Goal: Task Accomplishment & Management: Manage account settings

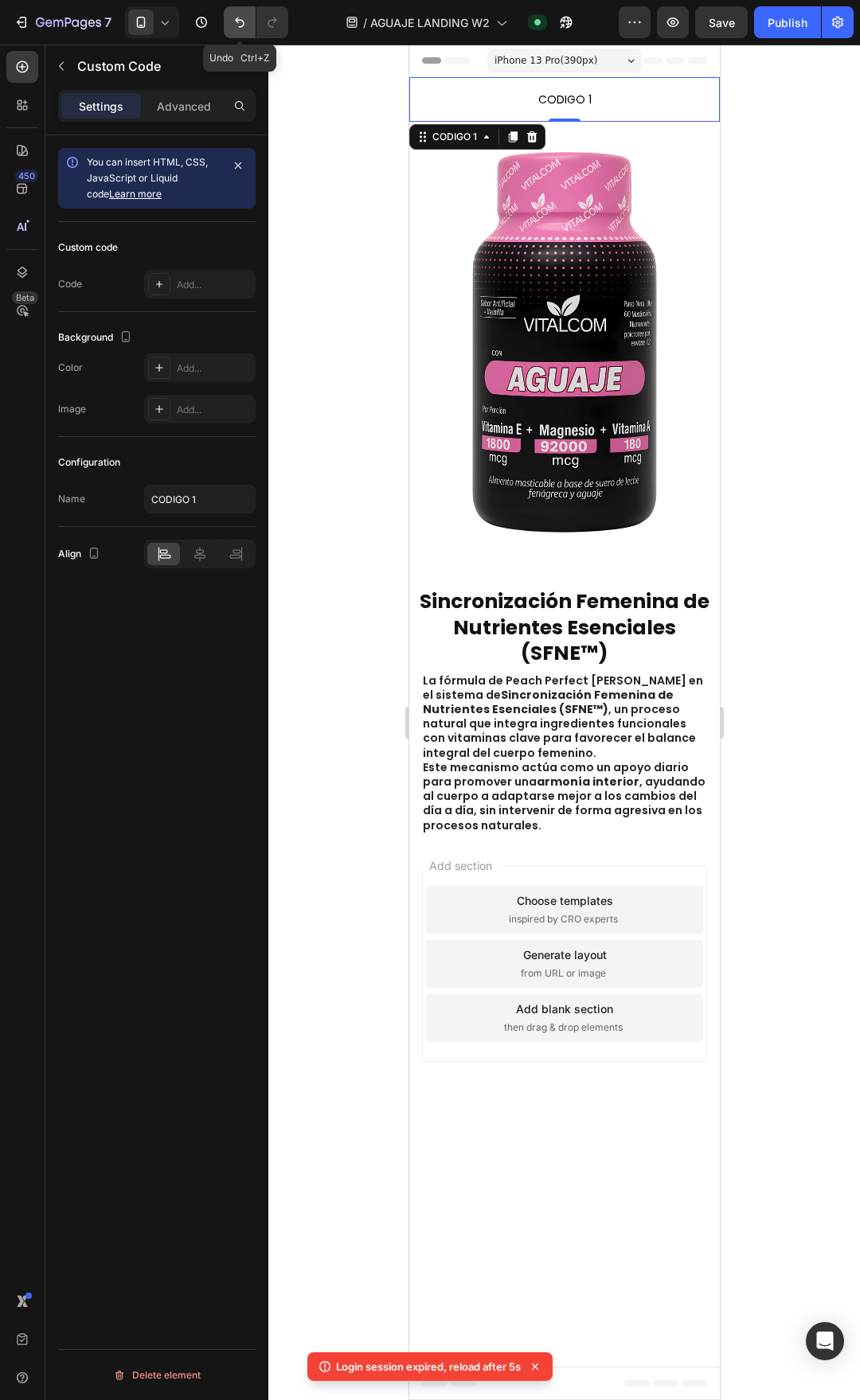
click at [232, 23] on icon "Undo/Redo" at bounding box center [239, 22] width 16 height 16
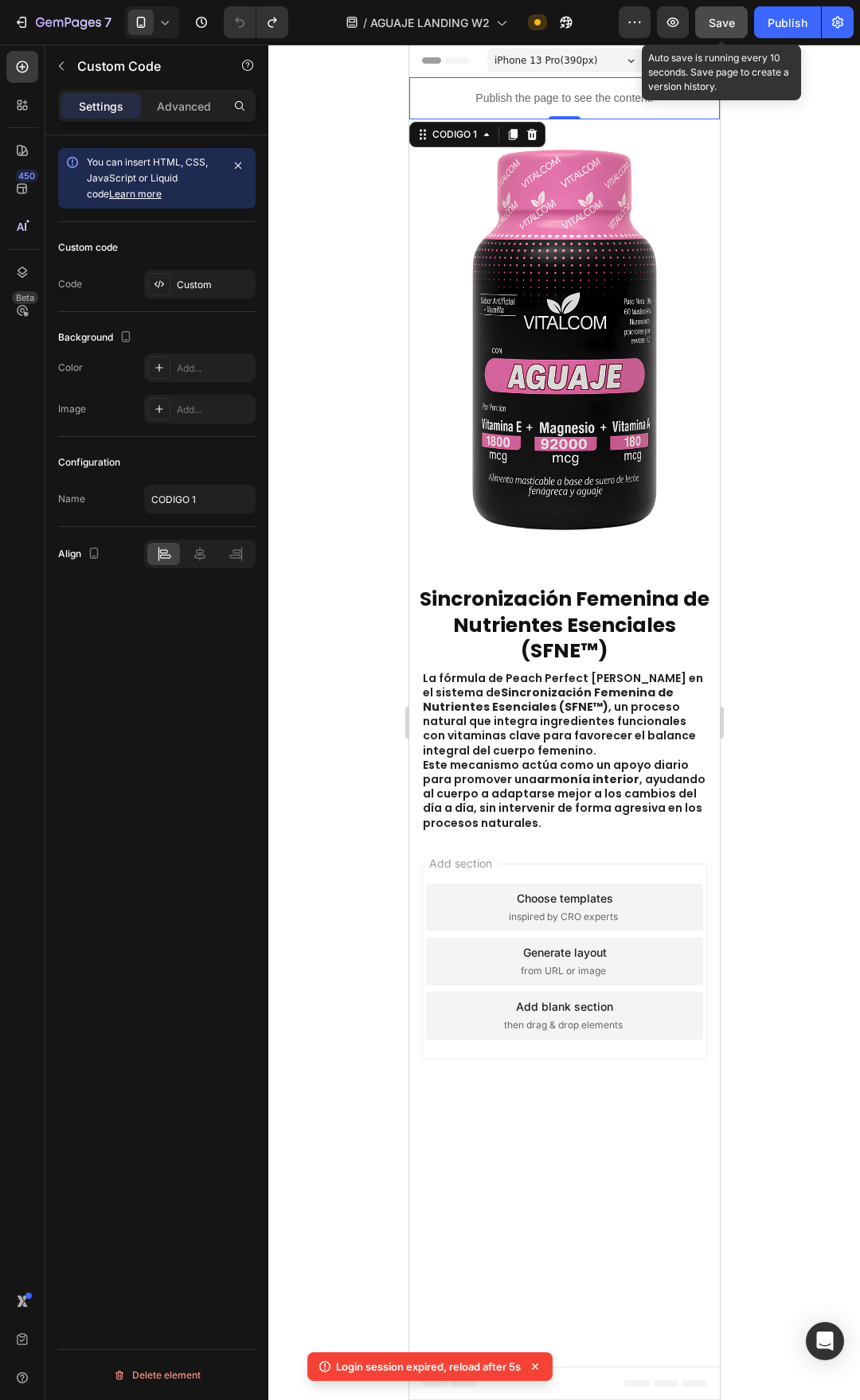
click at [740, 25] on button "Save" at bounding box center [722, 22] width 52 height 32
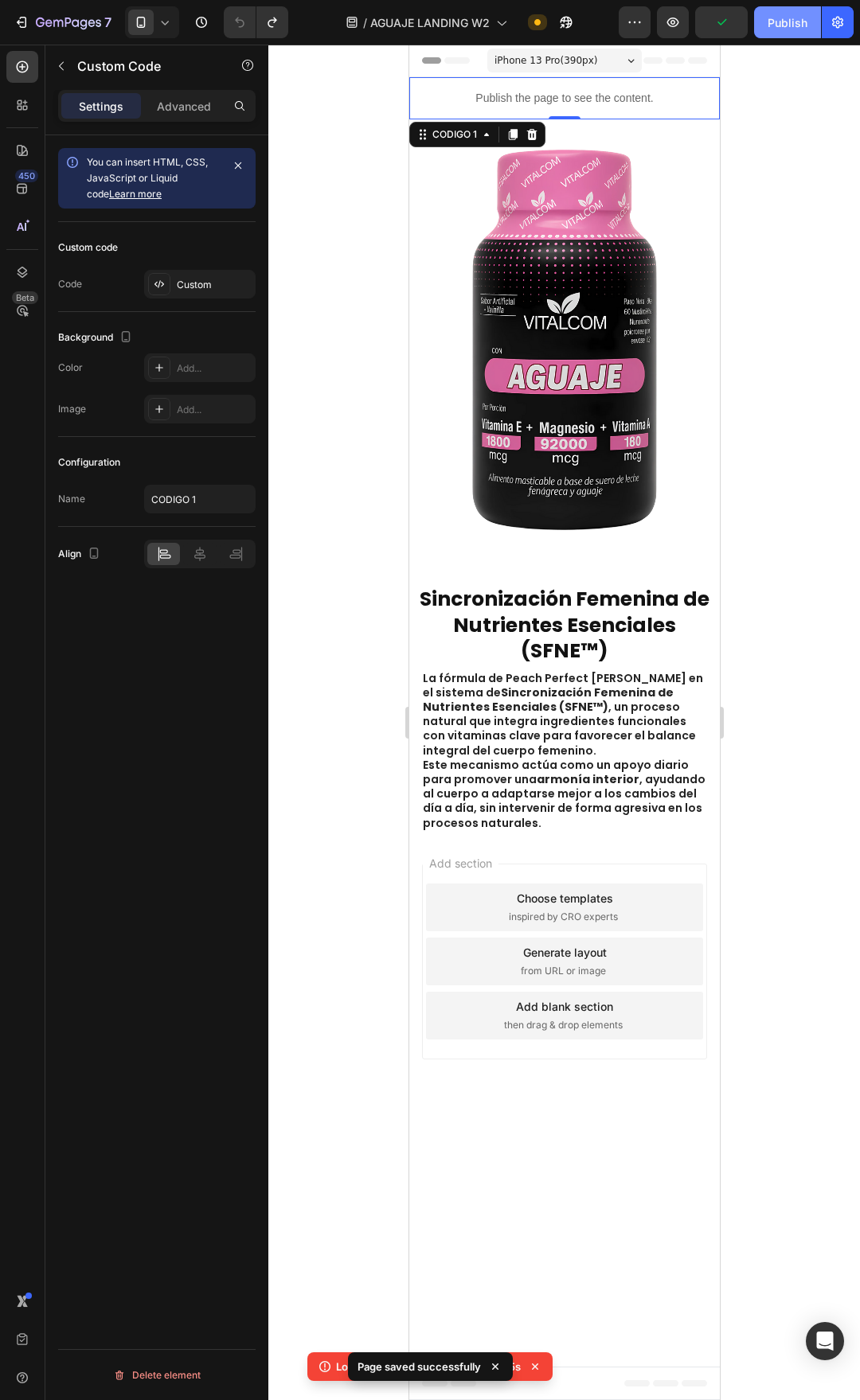
click at [803, 10] on button "Publish" at bounding box center [787, 22] width 67 height 32
click at [831, 37] on button "button" at bounding box center [837, 22] width 32 height 32
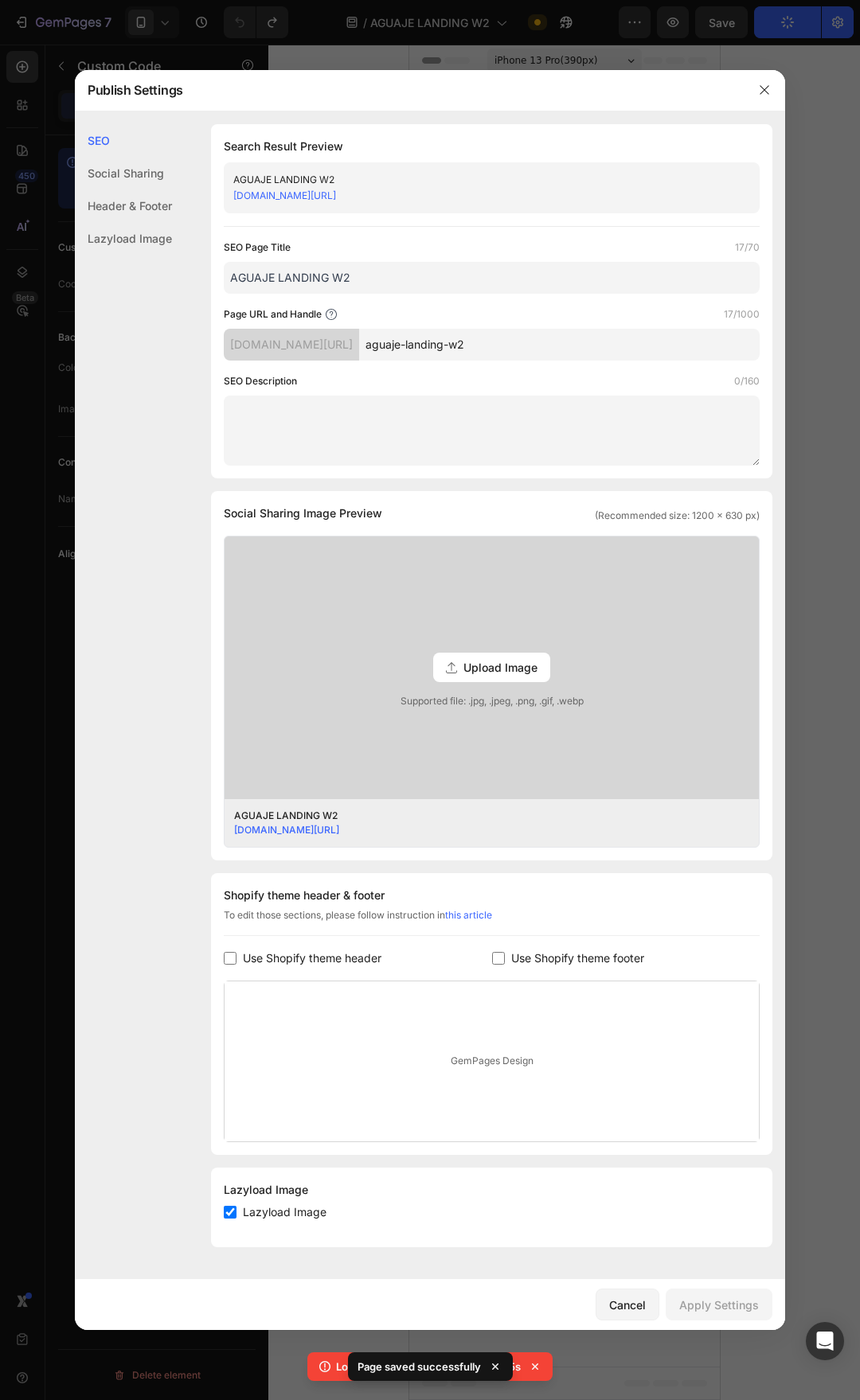
click at [626, 955] on span "Use Shopify theme footer" at bounding box center [577, 958] width 133 height 19
checkbox input "true"
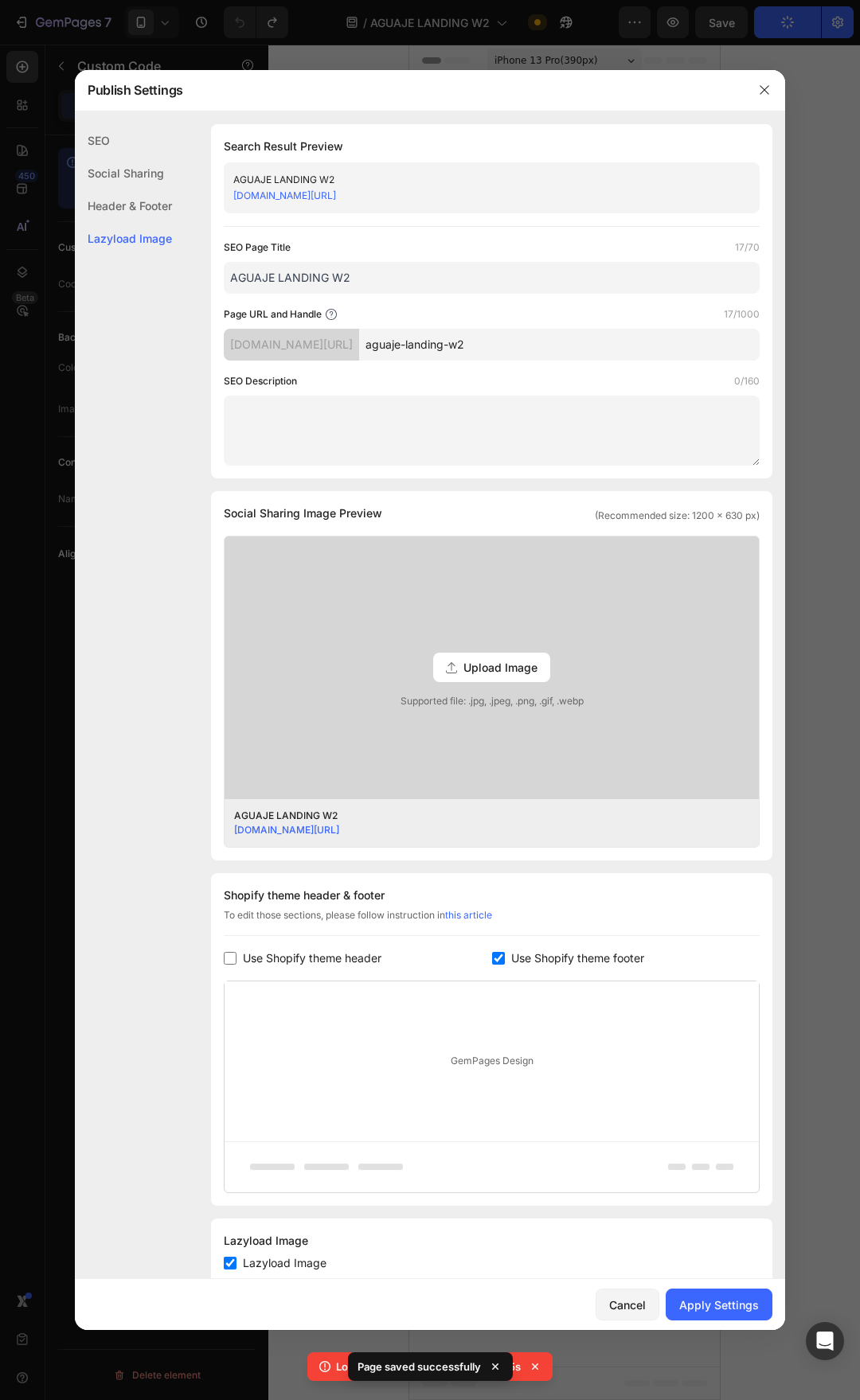
click at [319, 990] on div "GemPages Design" at bounding box center [492, 1062] width 534 height 160
click at [322, 966] on span "Use Shopify theme header" at bounding box center [312, 958] width 138 height 19
checkbox input "true"
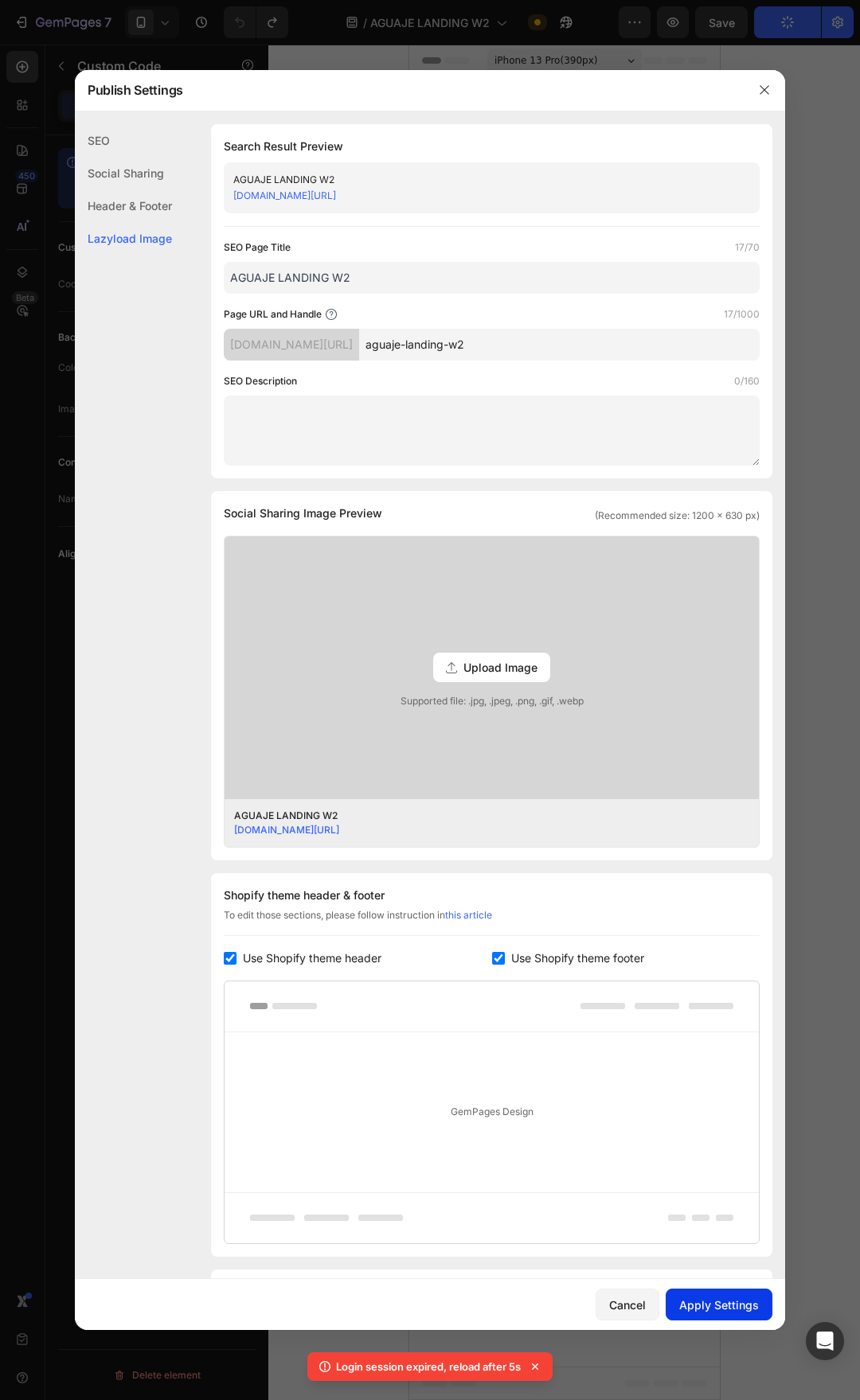
click at [714, 1289] on button "Apply Settings" at bounding box center [719, 1304] width 107 height 32
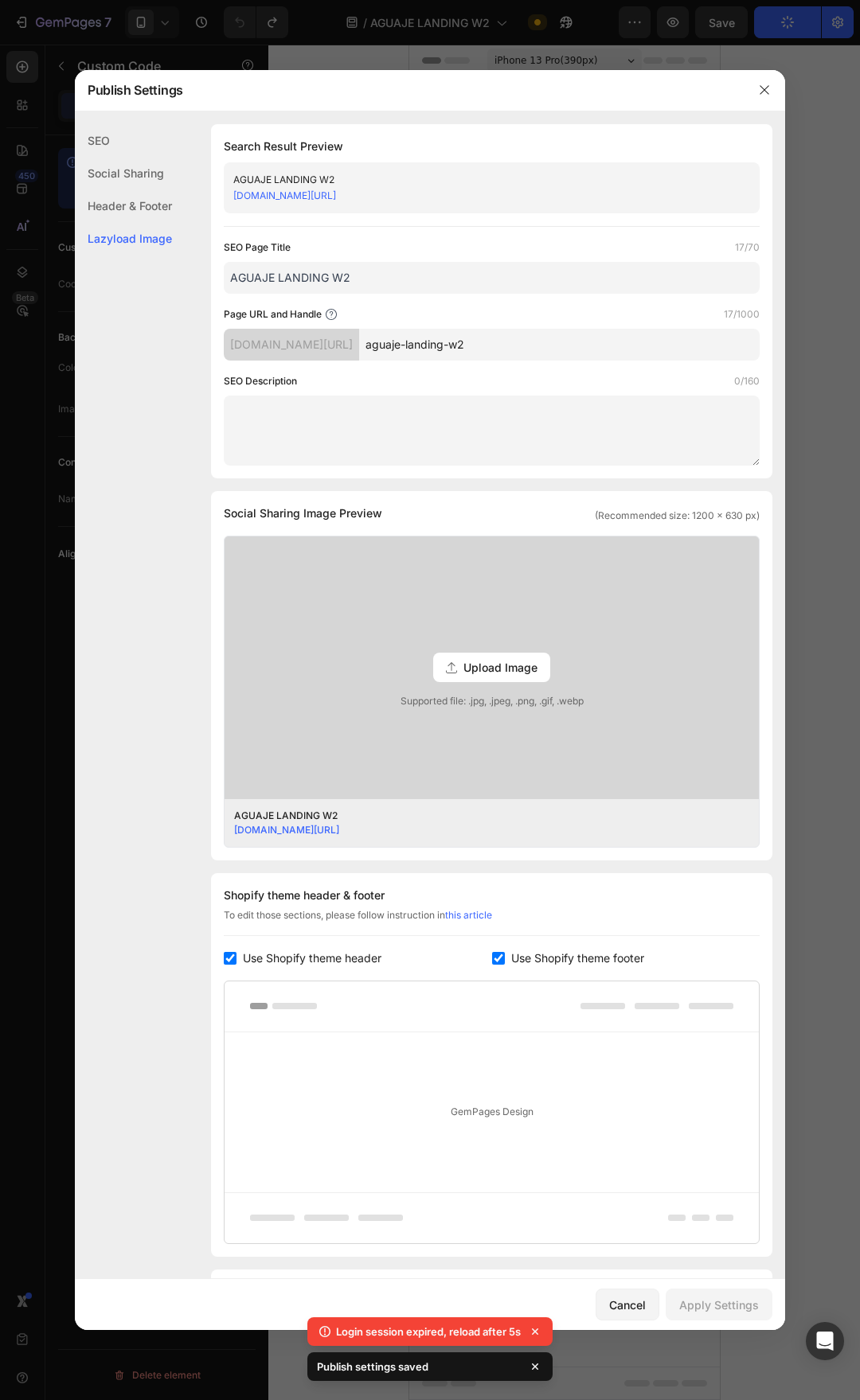
click at [551, 946] on div "Shopify theme header & footer To edit those sections, please follow instruction…" at bounding box center [491, 1064] width 561 height 384
click at [514, 955] on span "Use Shopify theme footer" at bounding box center [577, 958] width 133 height 19
checkbox input "false"
click at [317, 955] on span "Use Shopify theme header" at bounding box center [312, 958] width 138 height 19
checkbox input "false"
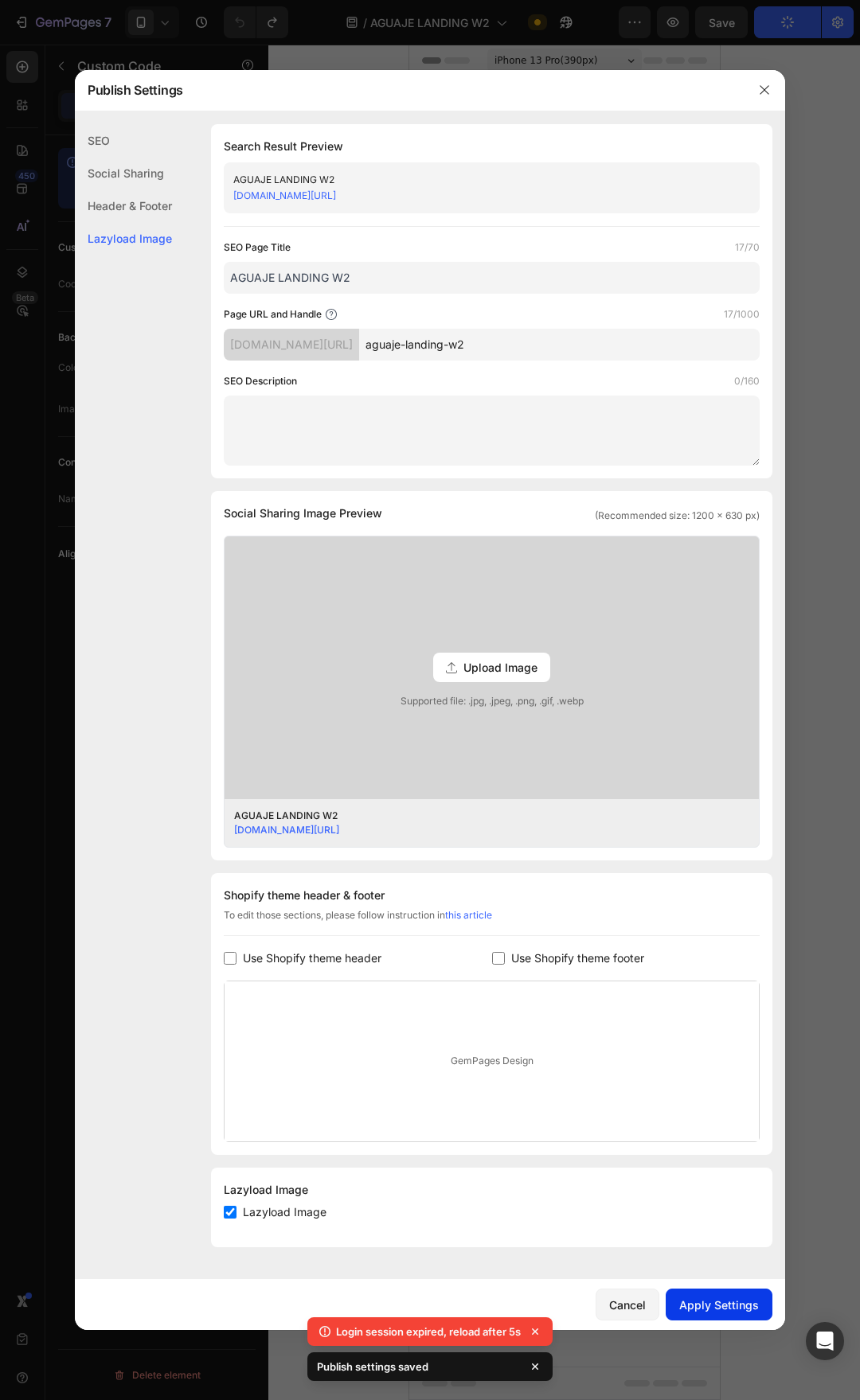
click at [725, 1297] on div "Apply Settings" at bounding box center [718, 1304] width 79 height 17
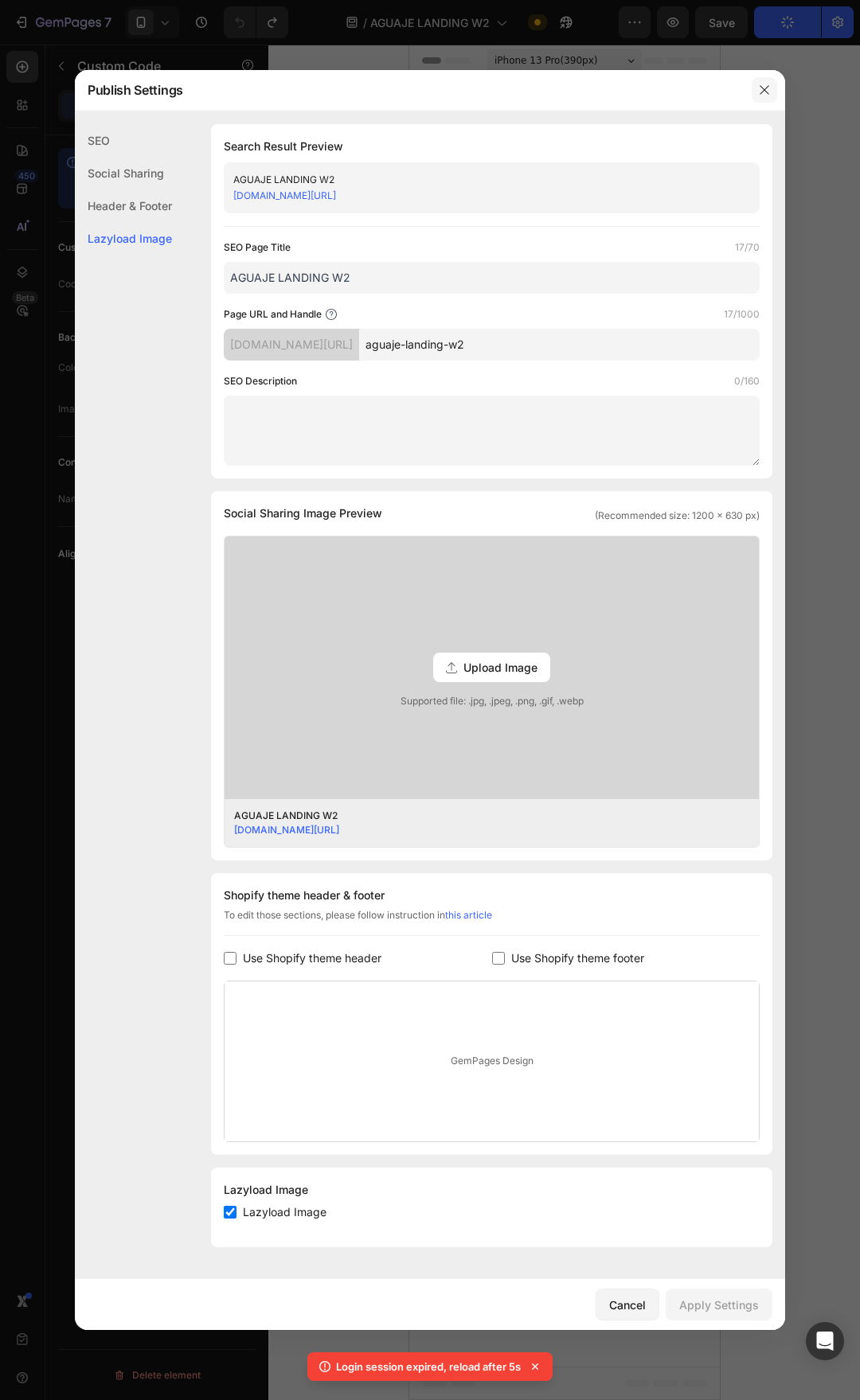
click at [763, 86] on icon "button" at bounding box center [764, 90] width 13 height 13
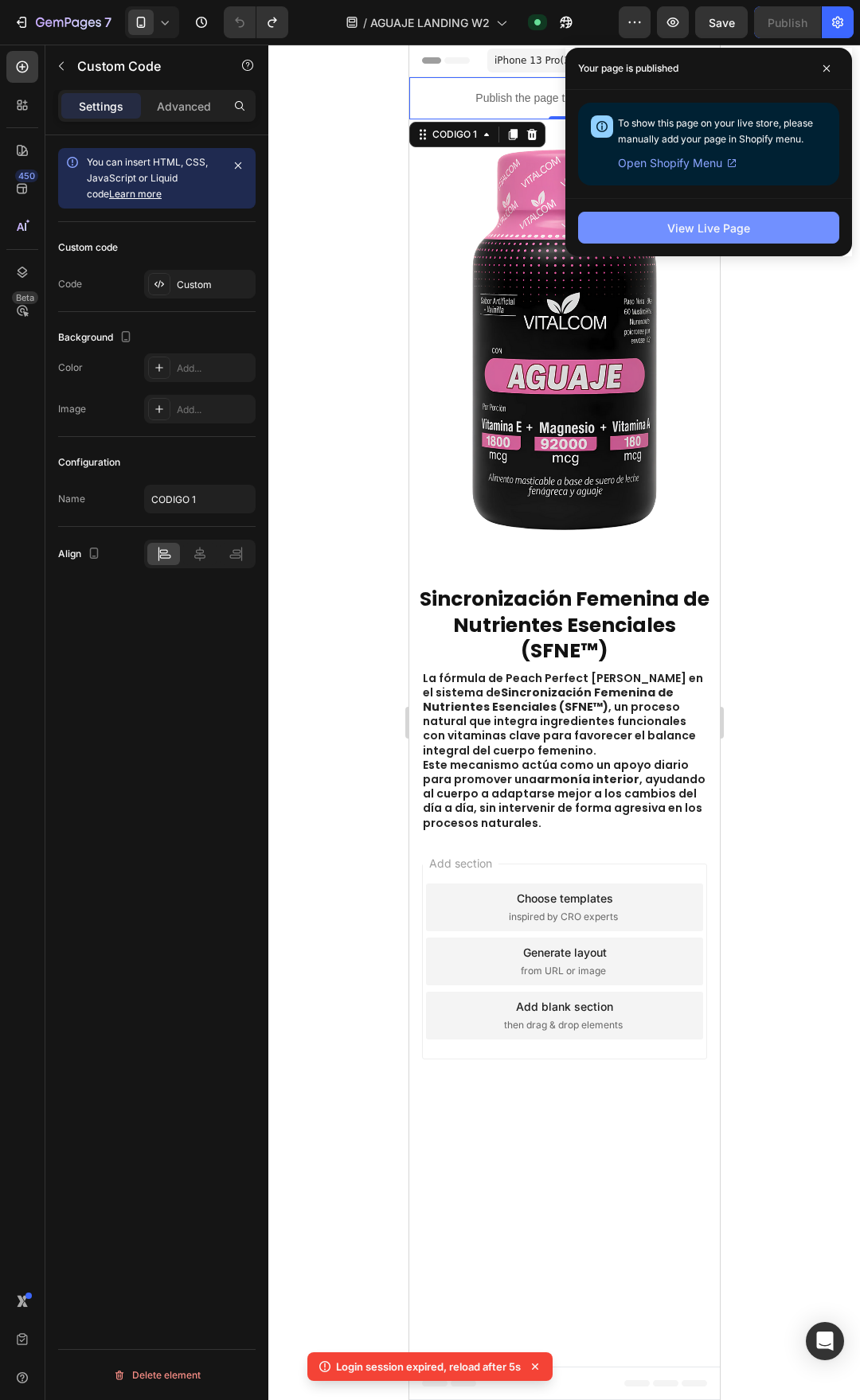
click at [739, 237] on button "View Live Page" at bounding box center [709, 227] width 261 height 32
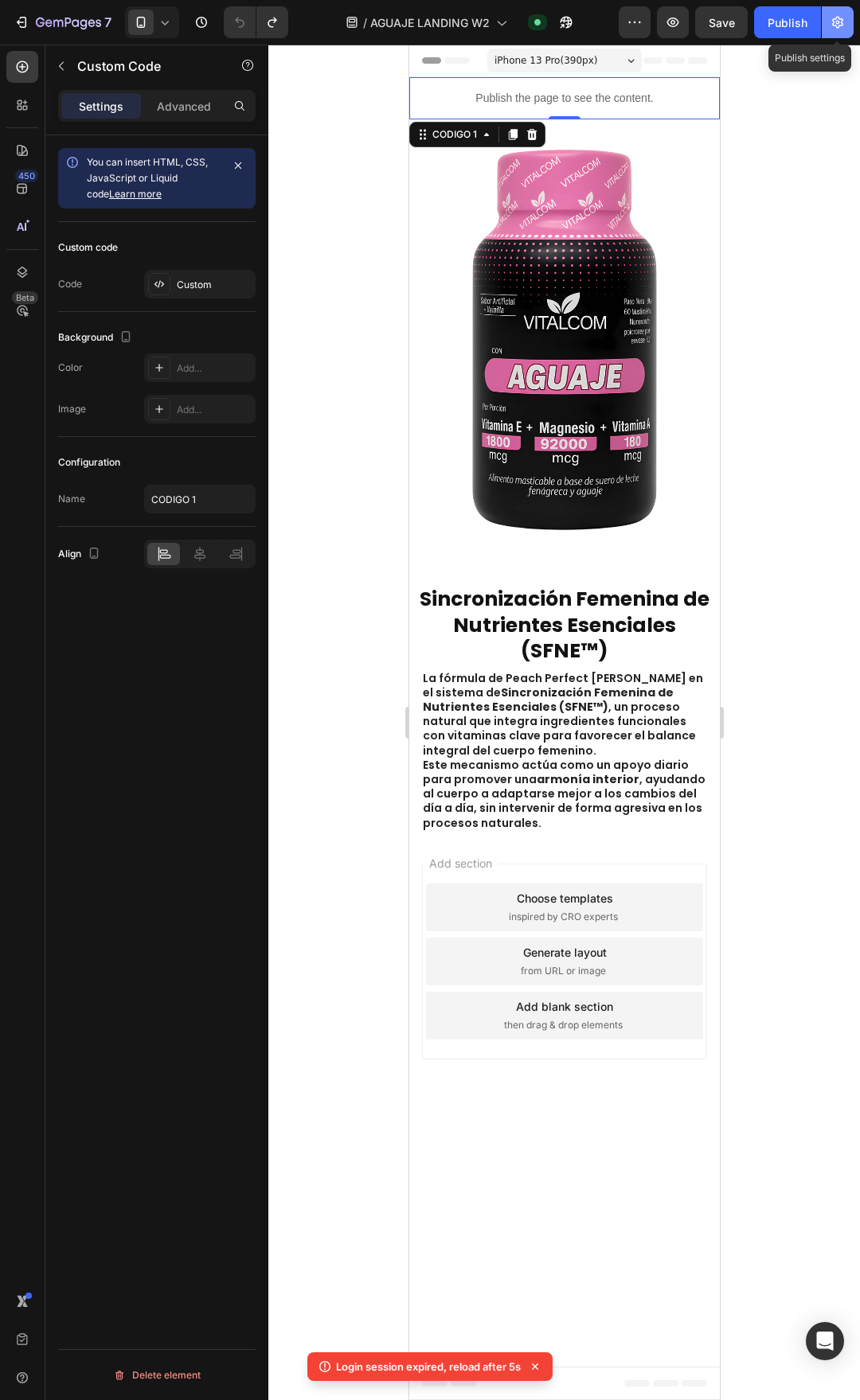
click at [828, 25] on button "button" at bounding box center [837, 22] width 32 height 32
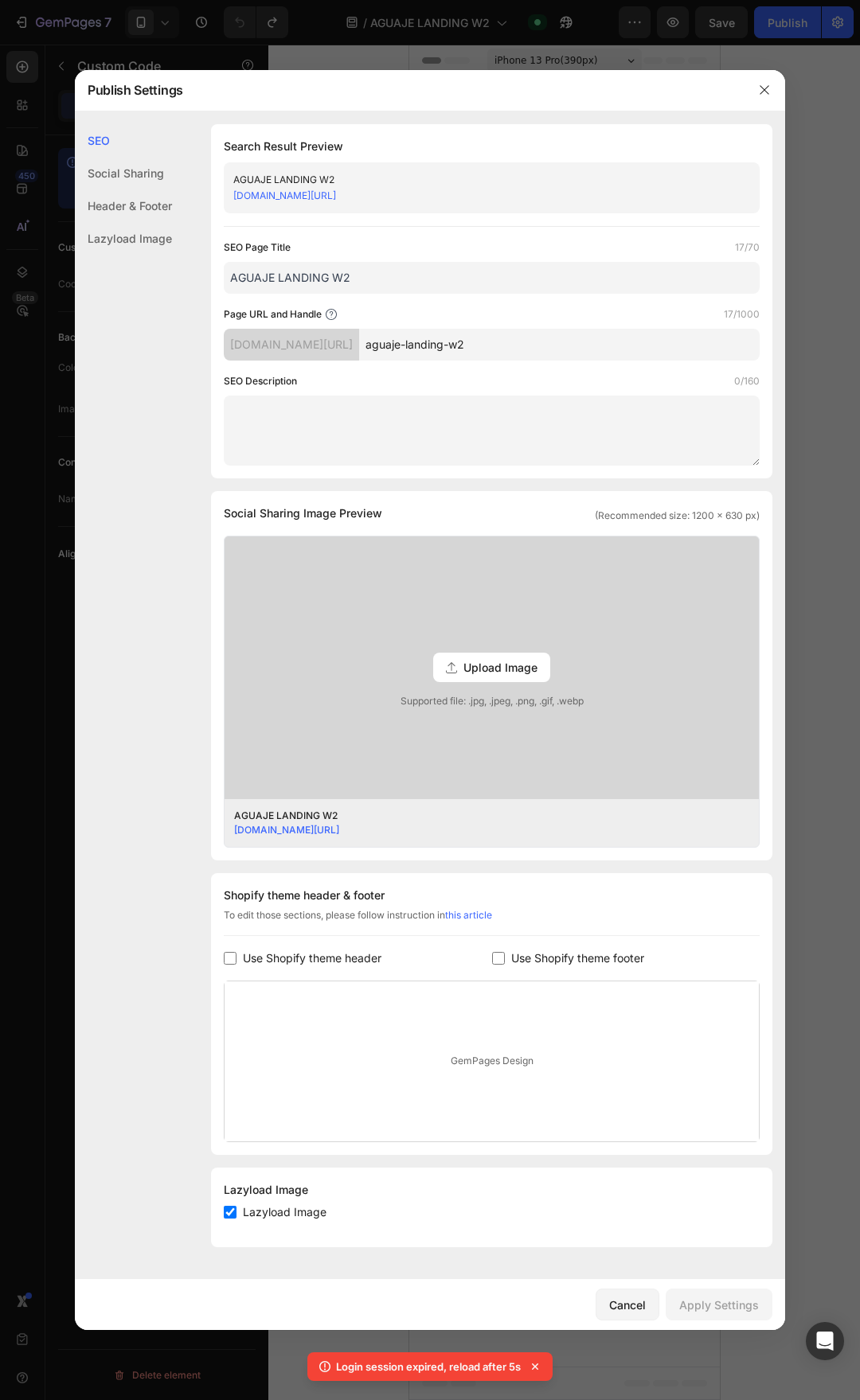
click at [588, 960] on span "Use Shopify theme footer" at bounding box center [577, 958] width 133 height 19
checkbox input "true"
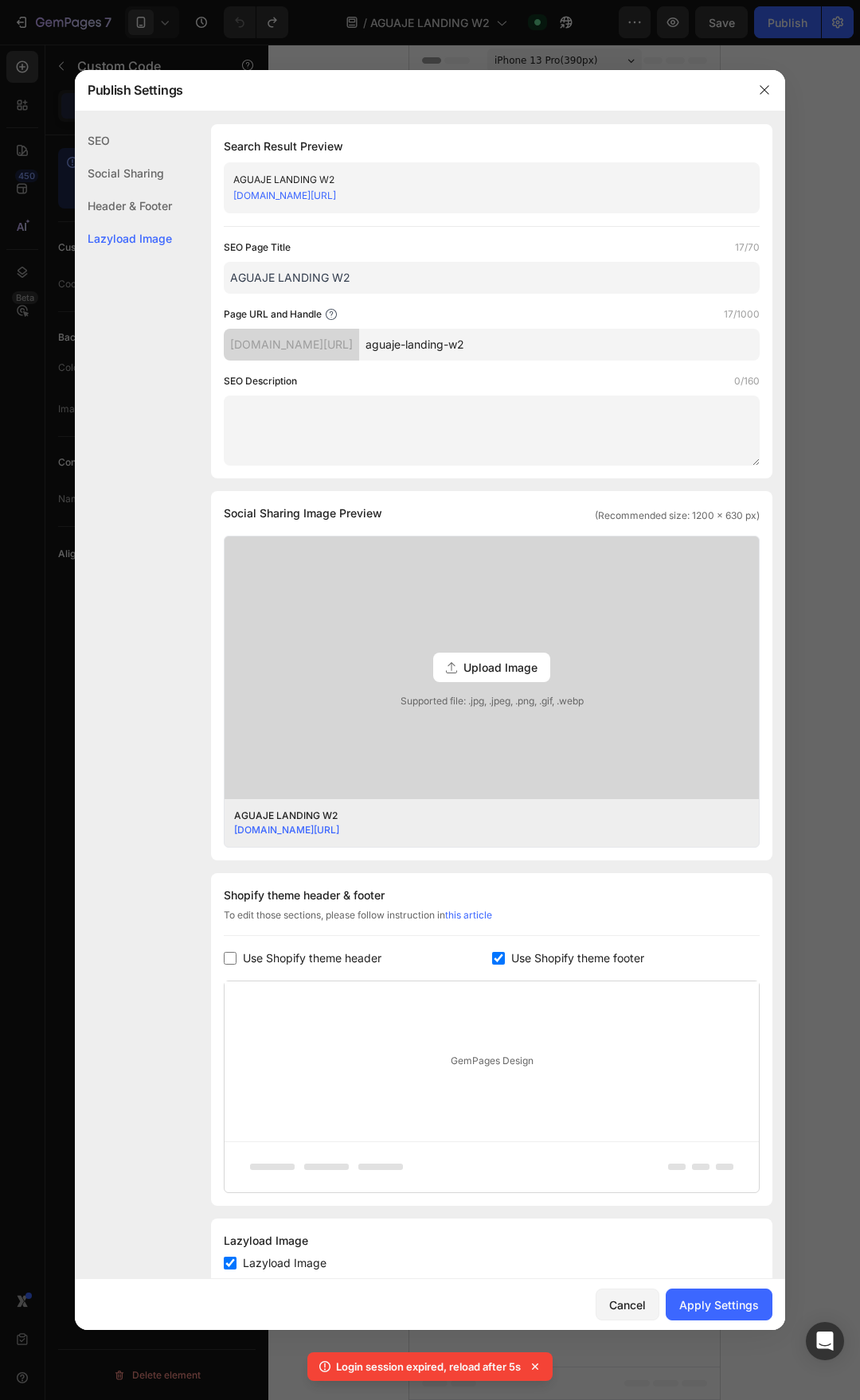
click at [366, 958] on span "Use Shopify theme header" at bounding box center [312, 958] width 138 height 19
checkbox input "true"
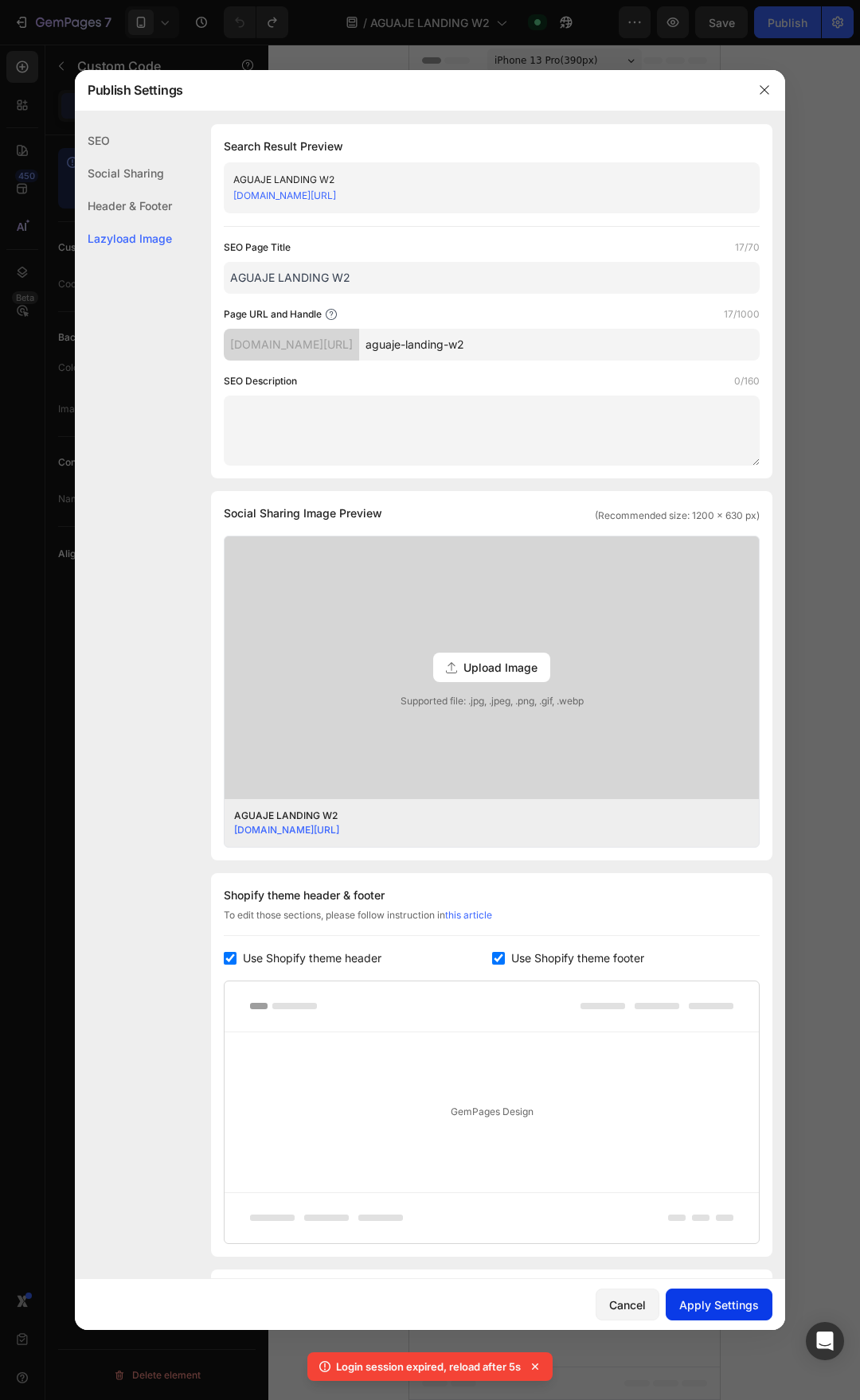
click at [728, 1312] on div "Apply Settings" at bounding box center [718, 1304] width 79 height 17
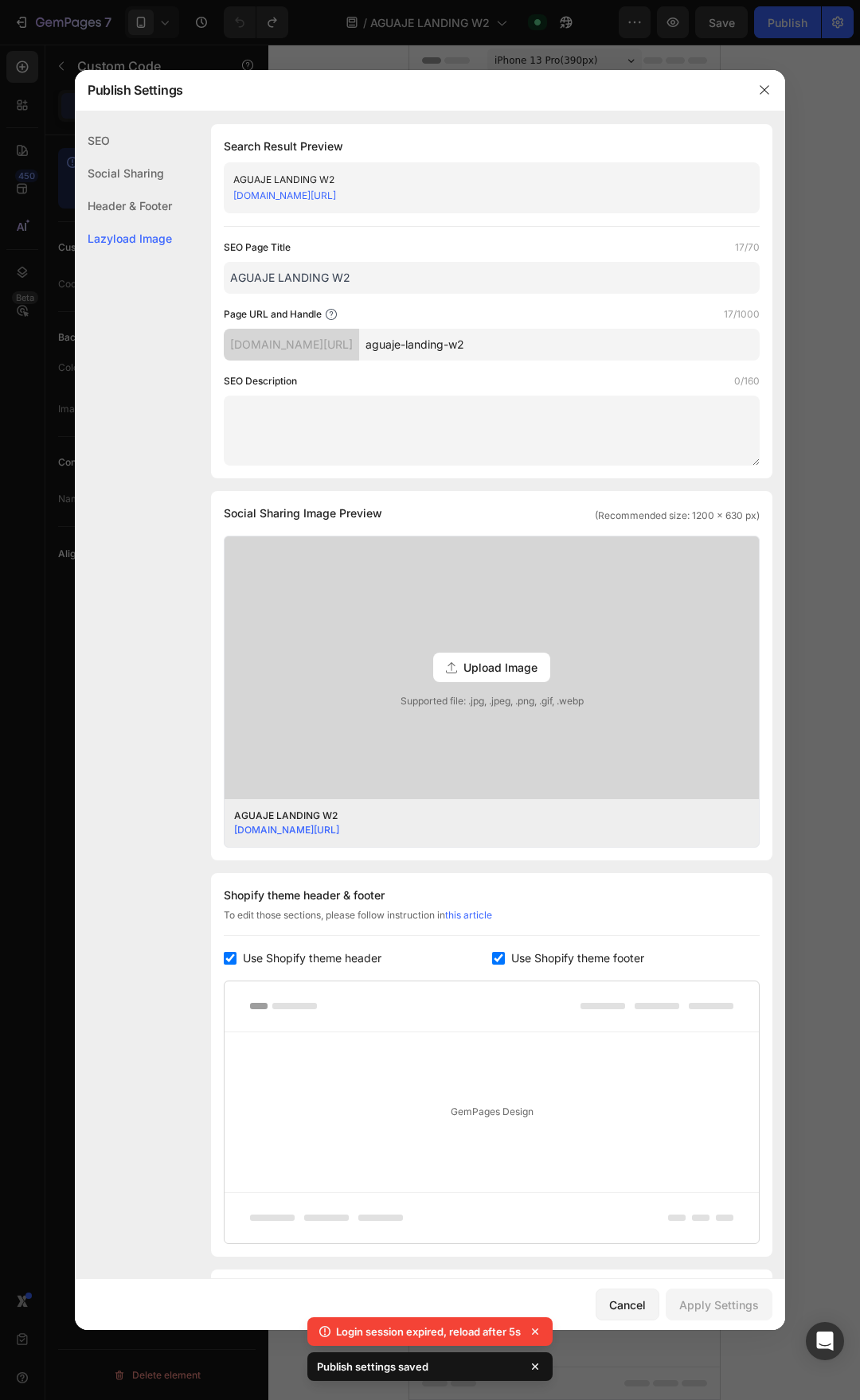
click at [571, 949] on span "Use Shopify theme footer" at bounding box center [577, 958] width 133 height 19
checkbox input "false"
click at [326, 958] on span "Use Shopify theme header" at bounding box center [312, 958] width 138 height 19
checkbox input "false"
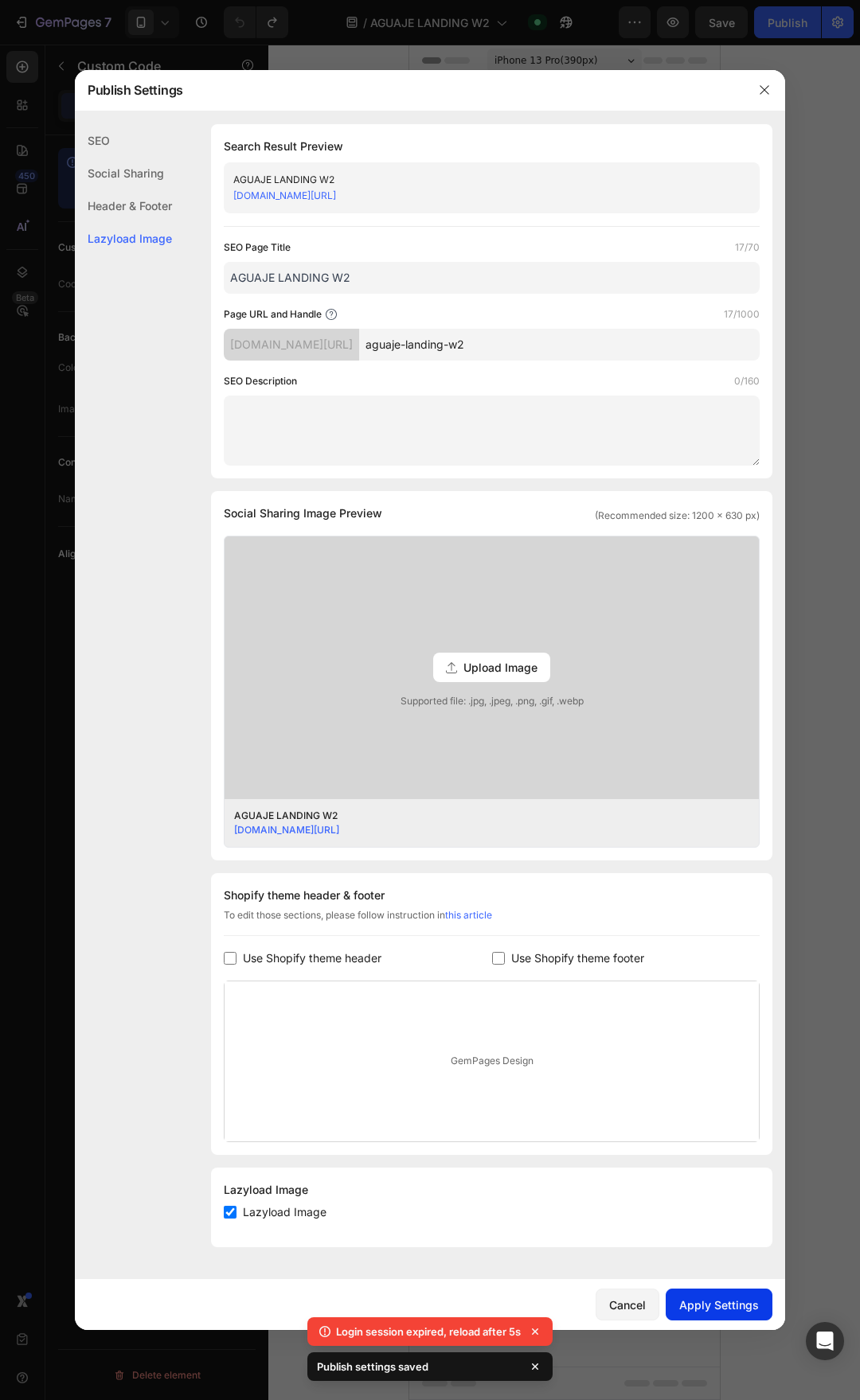
click at [743, 1308] on div "Apply Settings" at bounding box center [718, 1304] width 79 height 17
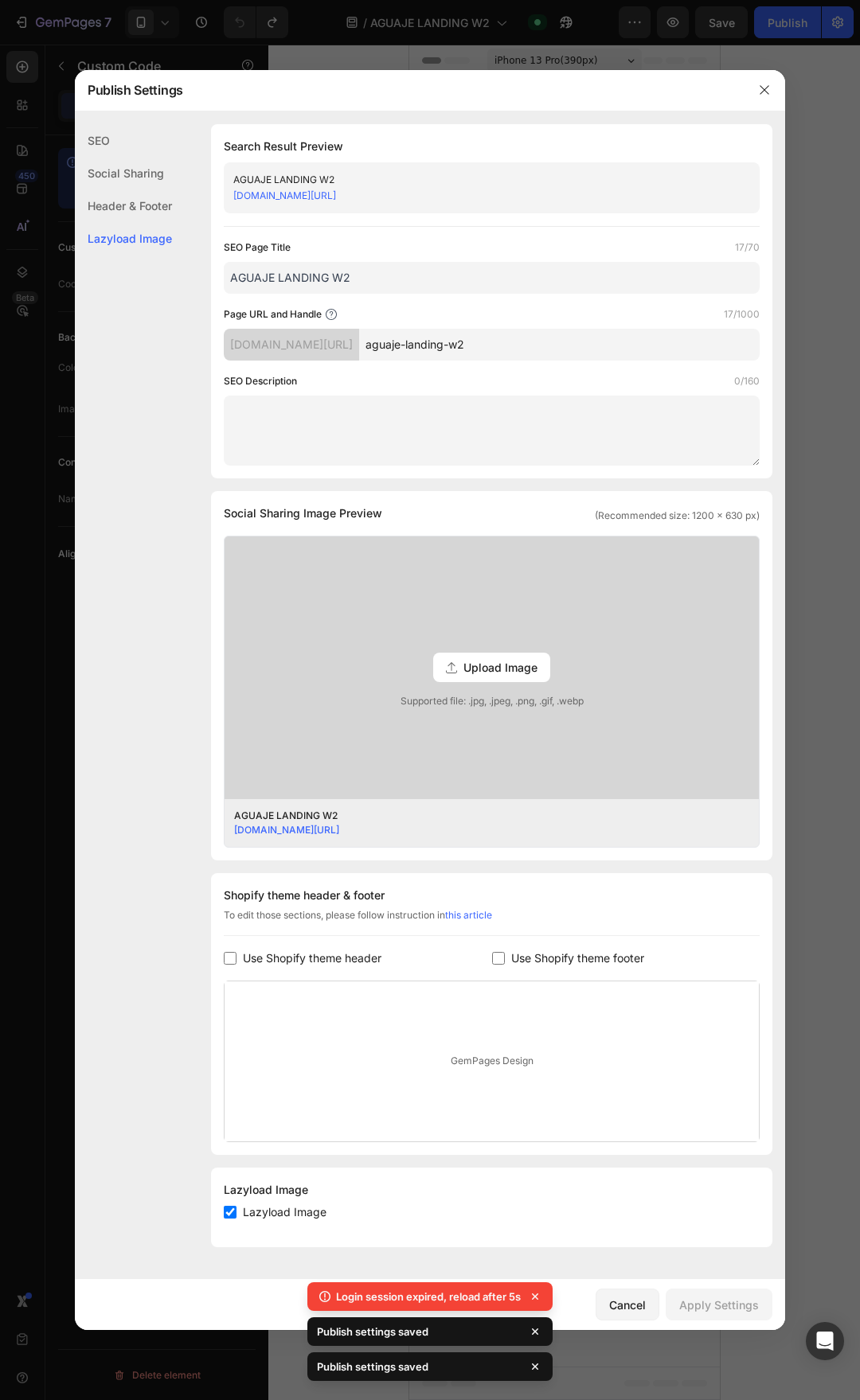
click at [843, 326] on div at bounding box center [430, 700] width 860 height 1400
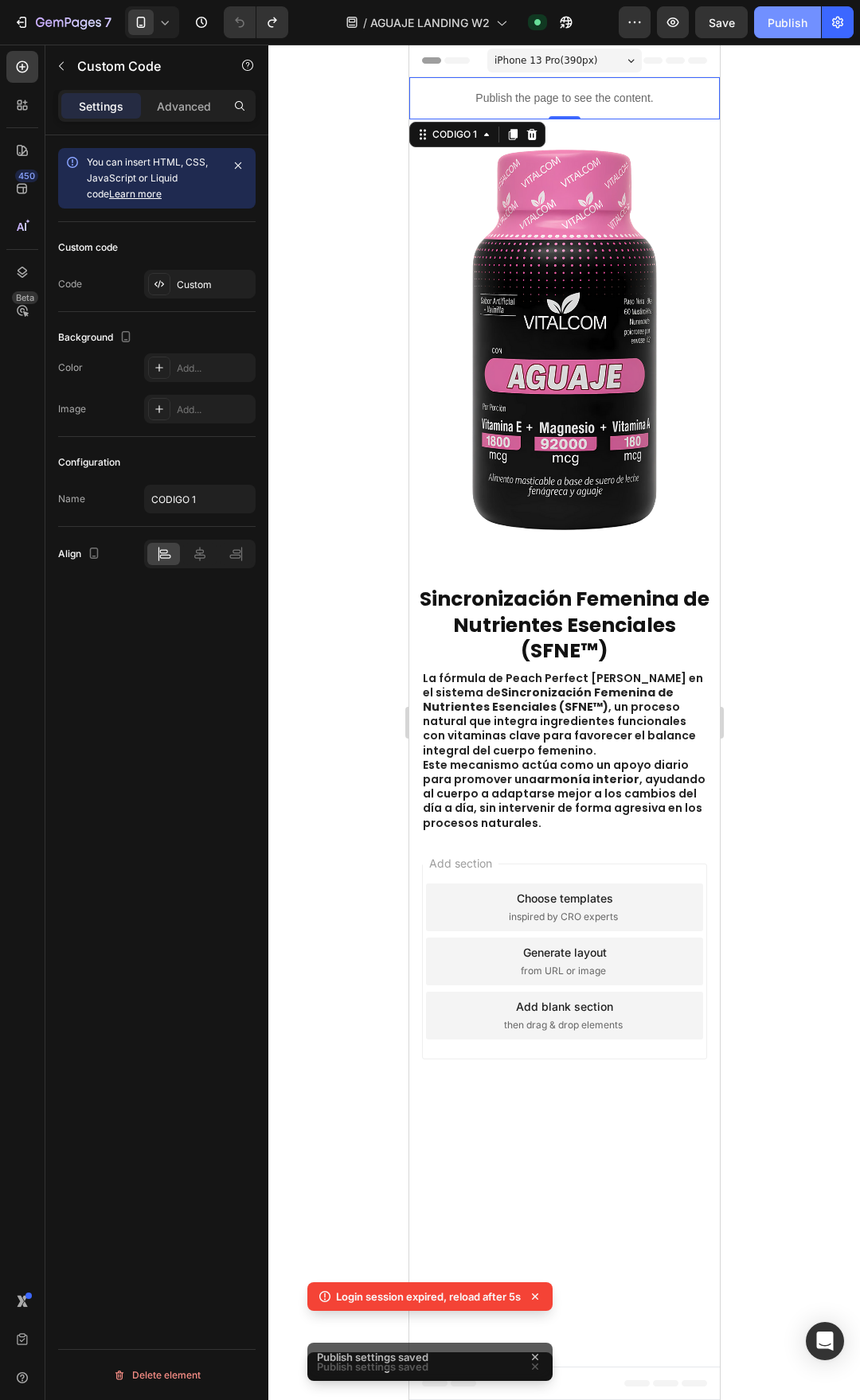
click at [788, 34] on button "Publish" at bounding box center [787, 22] width 67 height 32
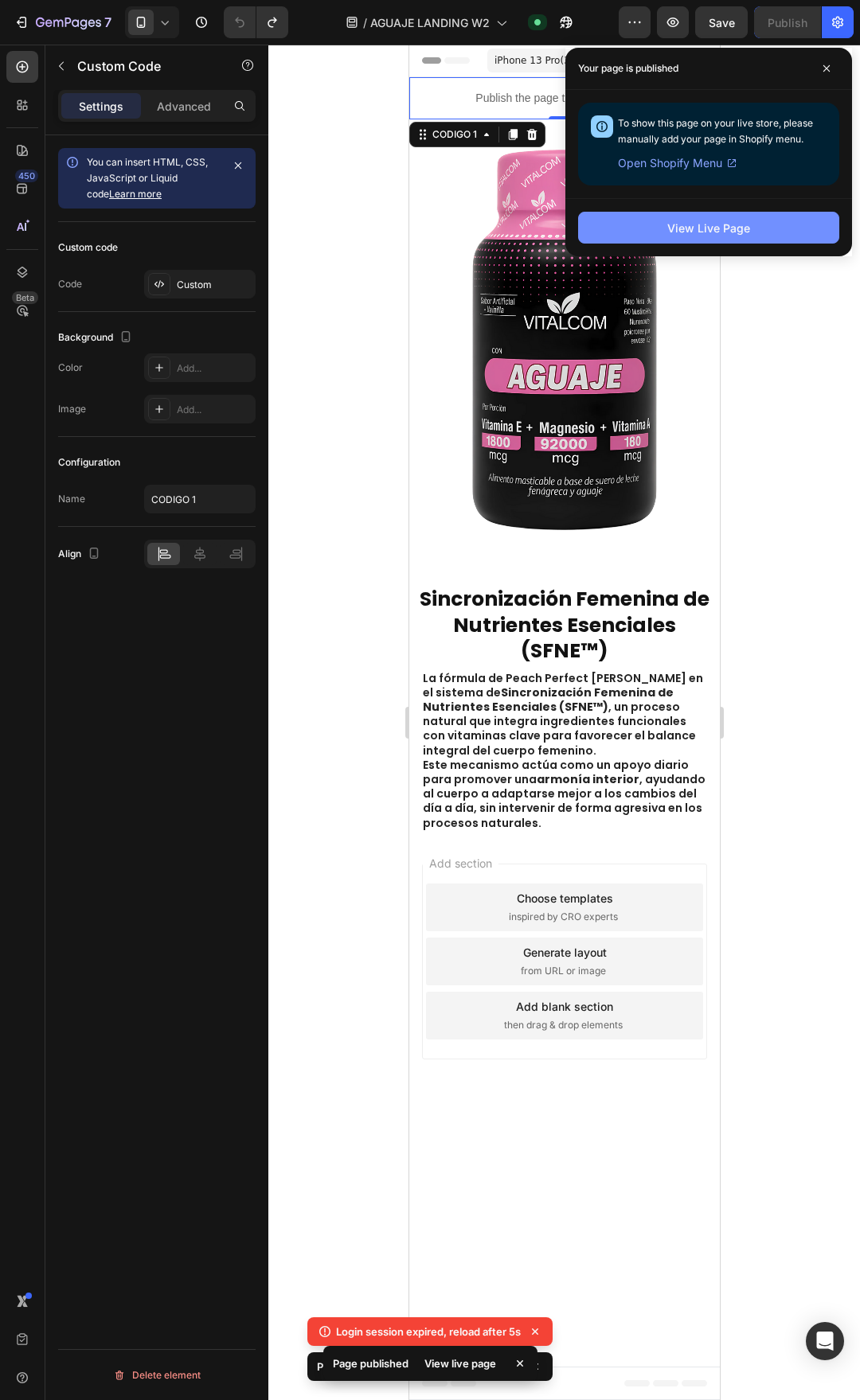
click at [689, 221] on div "View Live Page" at bounding box center [709, 227] width 83 height 17
